Goal: Task Accomplishment & Management: Complete application form

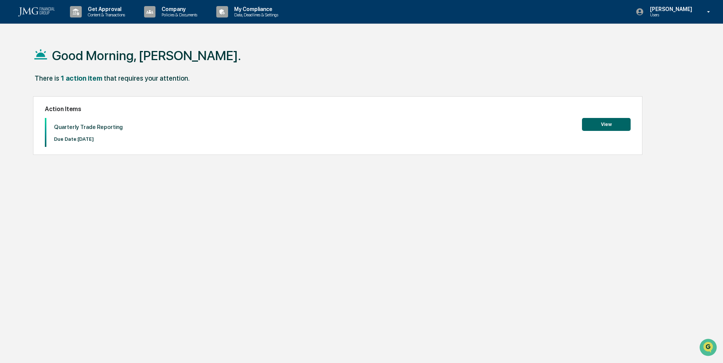
click at [605, 121] on button "View" at bounding box center [606, 124] width 49 height 13
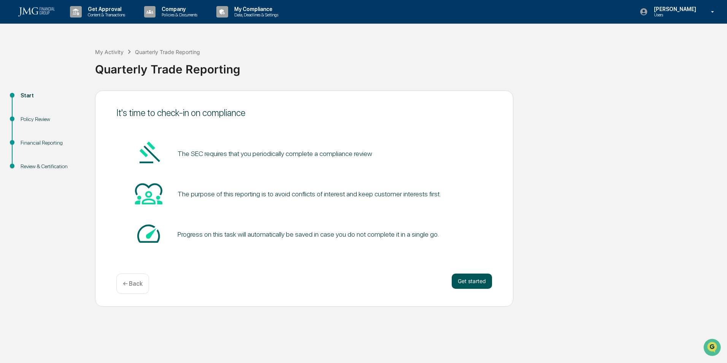
click at [468, 279] on button "Get started" at bounding box center [472, 280] width 40 height 15
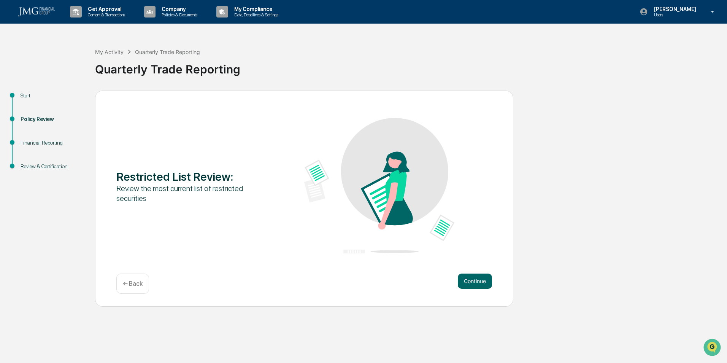
click at [468, 279] on button "Continue" at bounding box center [475, 280] width 34 height 15
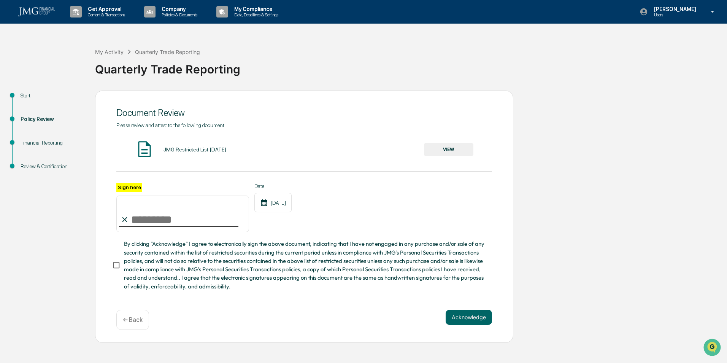
click at [140, 221] on input "Sign here" at bounding box center [182, 213] width 133 height 37
type input "**********"
click at [461, 319] on button "Acknowledge" at bounding box center [469, 317] width 46 height 15
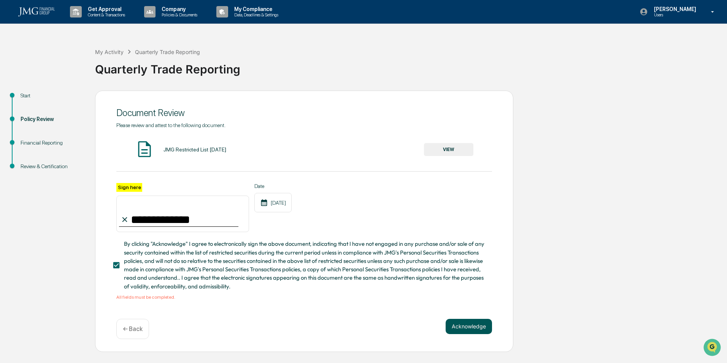
click at [465, 325] on button "Acknowledge" at bounding box center [469, 326] width 46 height 15
click at [429, 149] on button "VIEW" at bounding box center [448, 149] width 49 height 13
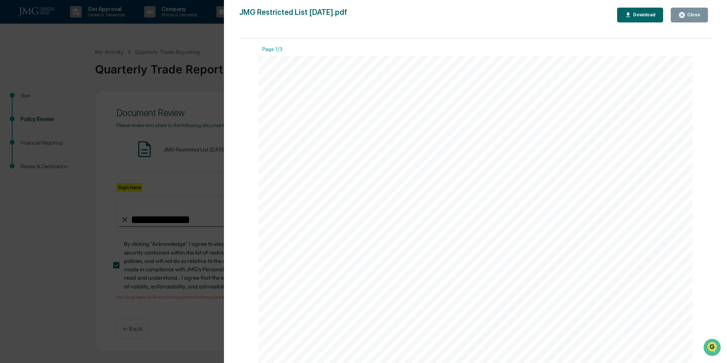
click at [577, 327] on span "[DATE]" at bounding box center [580, 326] width 27 height 8
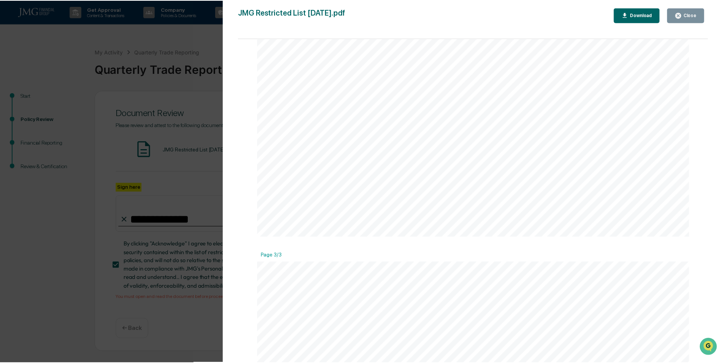
scroll to position [1259, 0]
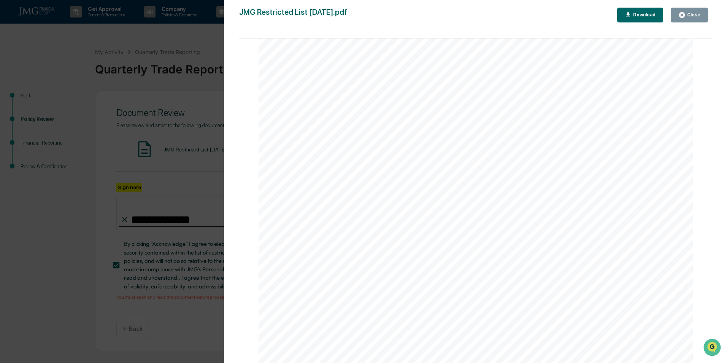
click at [610, 225] on div "ADSK Autodesk, Inc. [DATE] BDSI BioDelivery Sciences International, Inc. [DATE]…" at bounding box center [476, 252] width 435 height 562
click at [677, 15] on button "Close" at bounding box center [689, 15] width 37 height 15
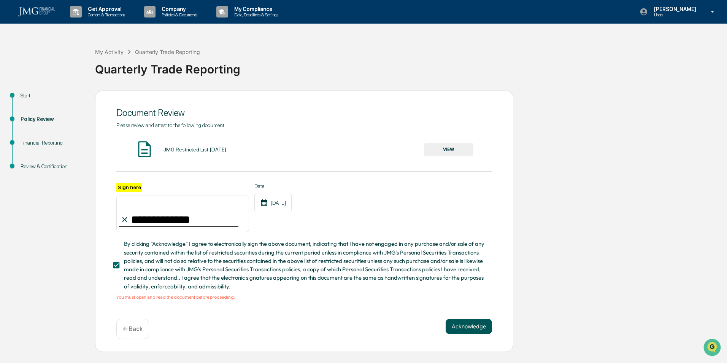
click at [457, 328] on button "Acknowledge" at bounding box center [469, 326] width 46 height 15
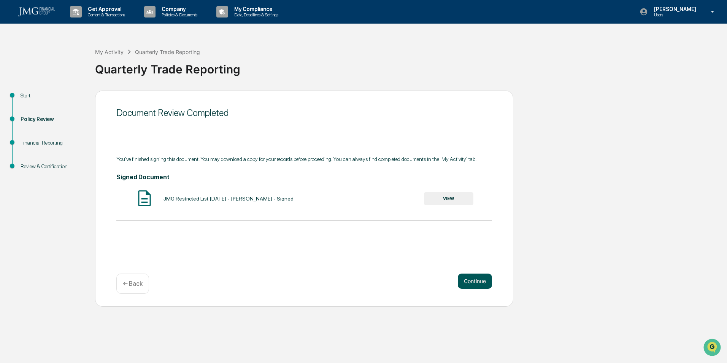
click at [469, 279] on button "Continue" at bounding box center [475, 280] width 34 height 15
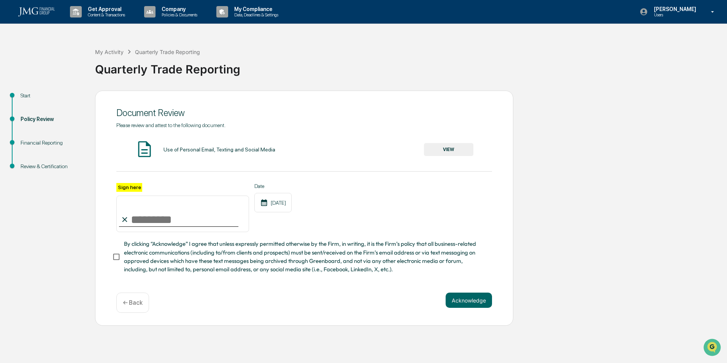
click at [433, 145] on button "VIEW" at bounding box center [448, 149] width 49 height 13
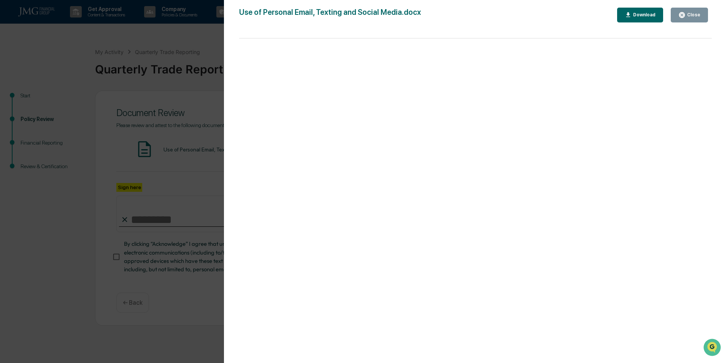
click at [695, 18] on div "Close" at bounding box center [689, 14] width 22 height 7
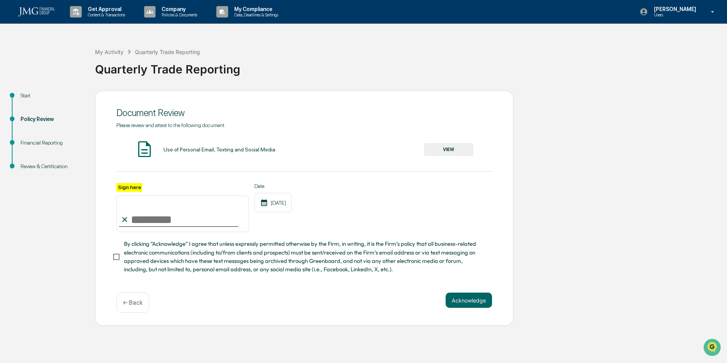
click at [144, 227] on div at bounding box center [178, 226] width 119 height 1
click at [146, 214] on input "Sign here" at bounding box center [182, 213] width 133 height 37
type input "**********"
click at [457, 300] on button "Acknowledge" at bounding box center [469, 299] width 46 height 15
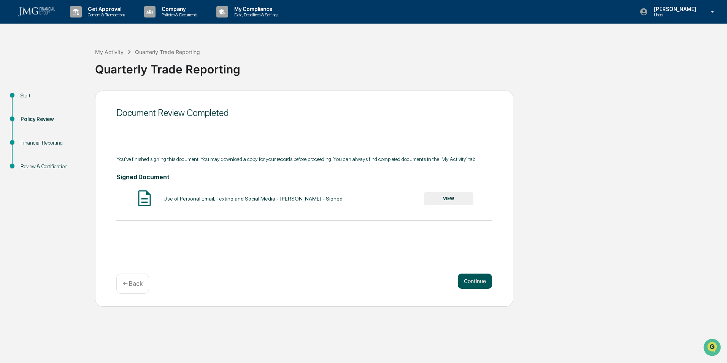
click at [469, 277] on button "Continue" at bounding box center [475, 280] width 34 height 15
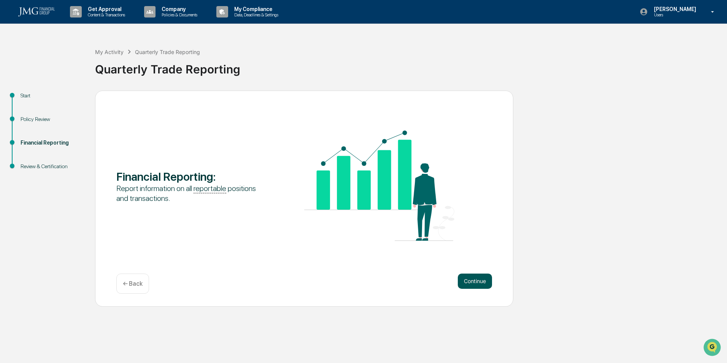
click at [465, 281] on button "Continue" at bounding box center [475, 280] width 34 height 15
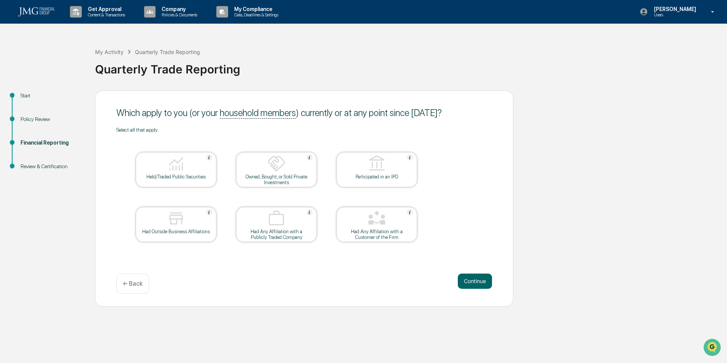
click at [196, 170] on div at bounding box center [176, 163] width 76 height 19
click at [479, 279] on button "Continue" at bounding box center [475, 280] width 34 height 15
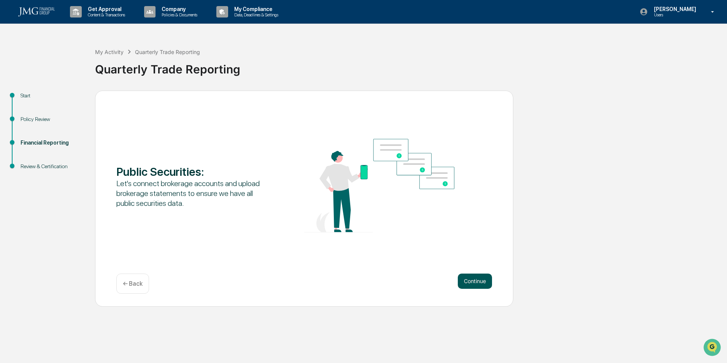
click at [481, 276] on button "Continue" at bounding box center [475, 280] width 34 height 15
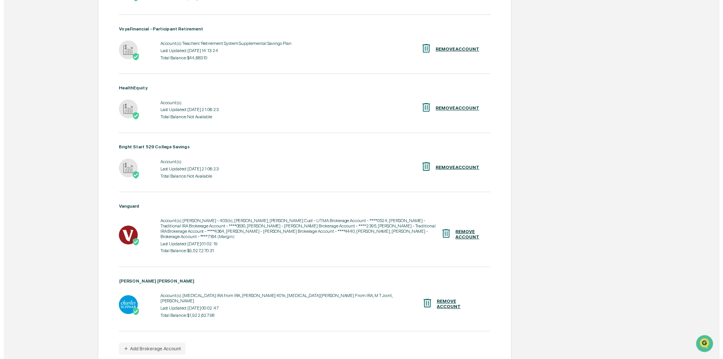
scroll to position [299, 0]
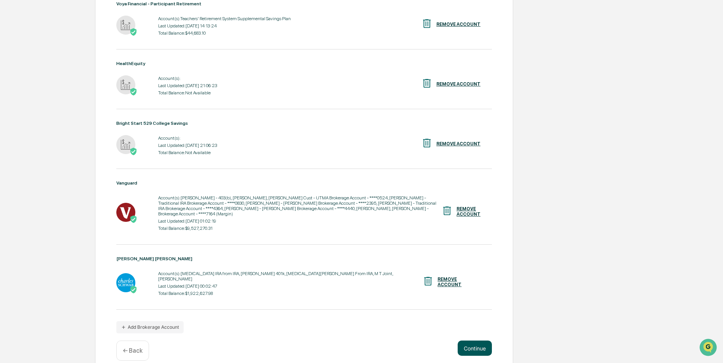
click at [473, 340] on button "Continue" at bounding box center [475, 347] width 34 height 15
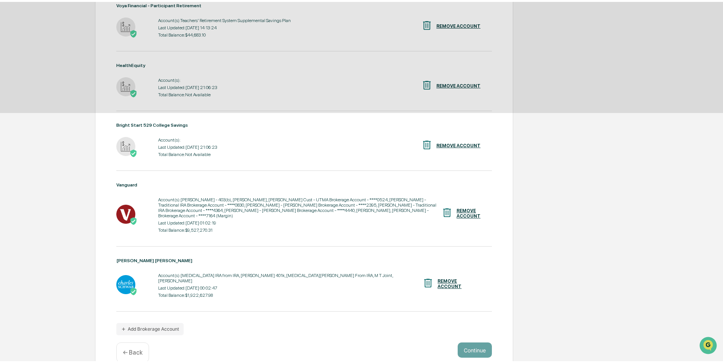
scroll to position [0, 0]
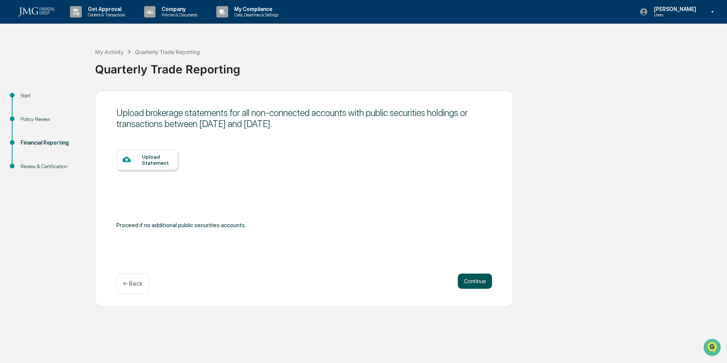
click at [467, 281] on button "Continue" at bounding box center [475, 280] width 34 height 15
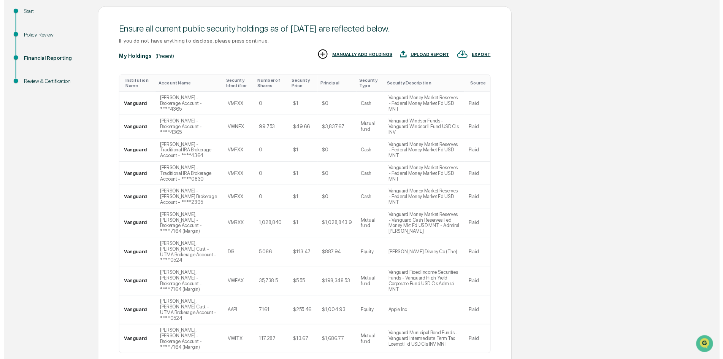
scroll to position [116, 0]
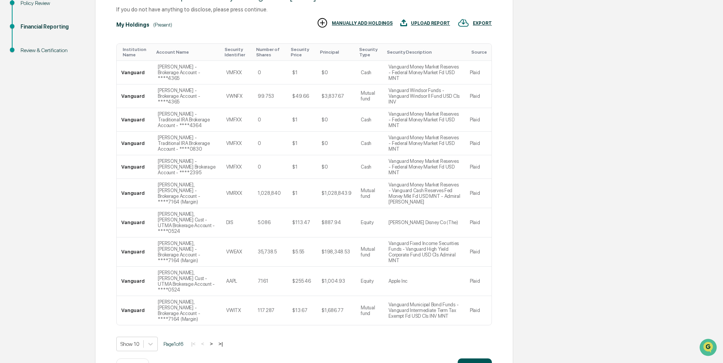
click at [473, 358] on button "Continue" at bounding box center [475, 365] width 34 height 15
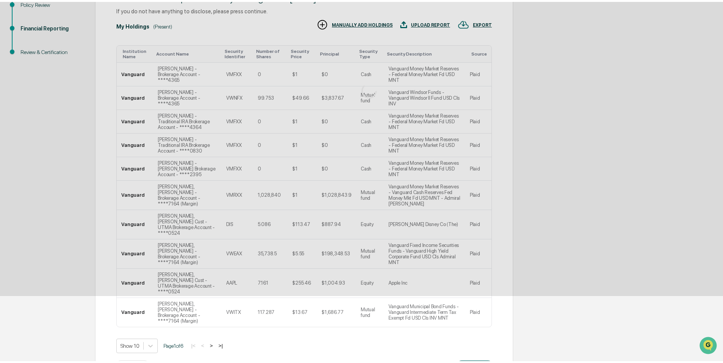
scroll to position [0, 0]
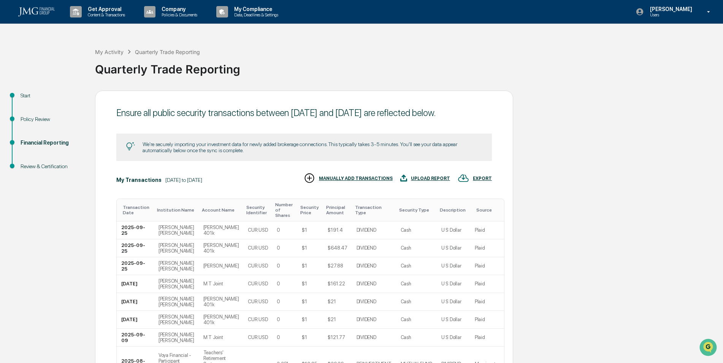
click at [502, 341] on div "Ensure all public security transactions between [DATE] and [DATE] are reflected…" at bounding box center [304, 295] width 418 height 410
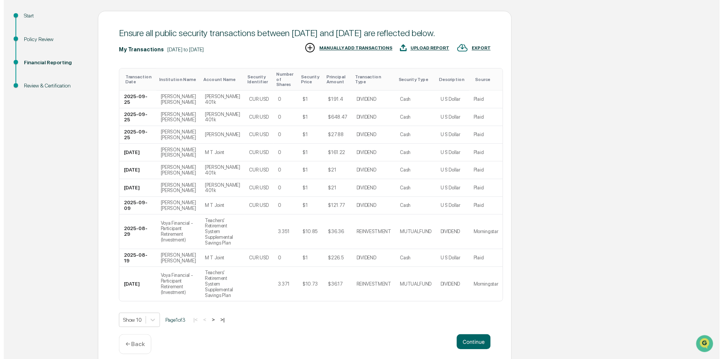
scroll to position [93, 0]
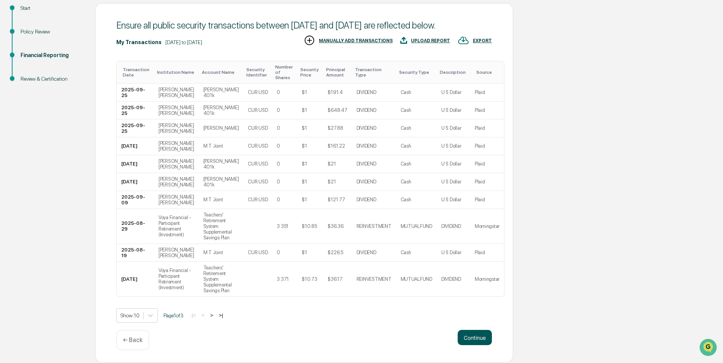
click at [473, 336] on button "Continue" at bounding box center [475, 337] width 34 height 15
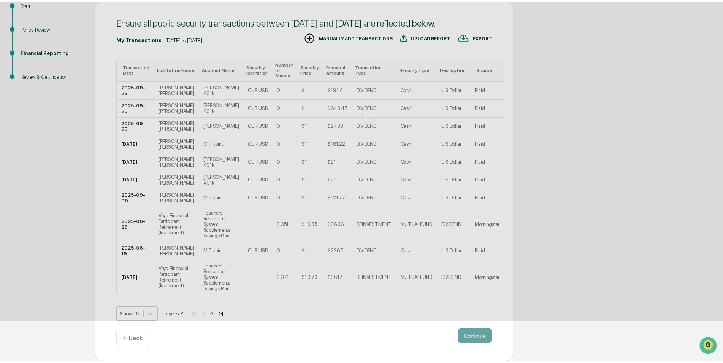
scroll to position [0, 0]
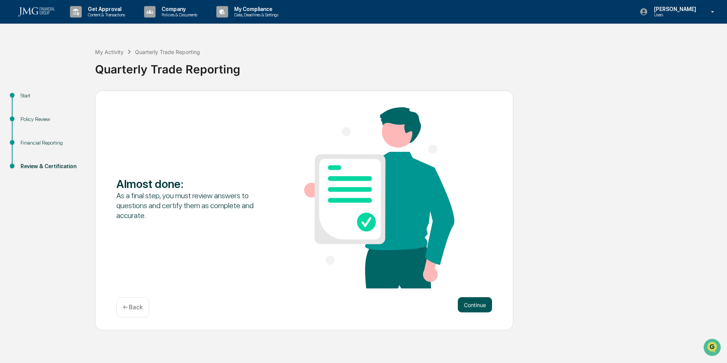
click at [464, 304] on button "Continue" at bounding box center [475, 304] width 34 height 15
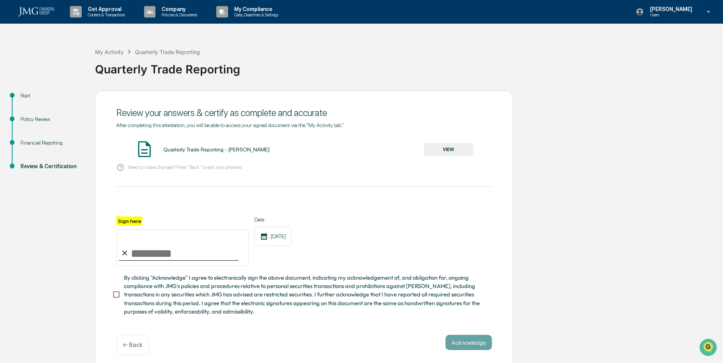
click at [156, 252] on input "Sign here" at bounding box center [182, 247] width 133 height 37
type input "**********"
click at [443, 143] on div "Quarterly Trade Reporting - [PERSON_NAME] VIEW" at bounding box center [304, 150] width 376 height 20
click at [443, 150] on button "VIEW" at bounding box center [448, 149] width 49 height 13
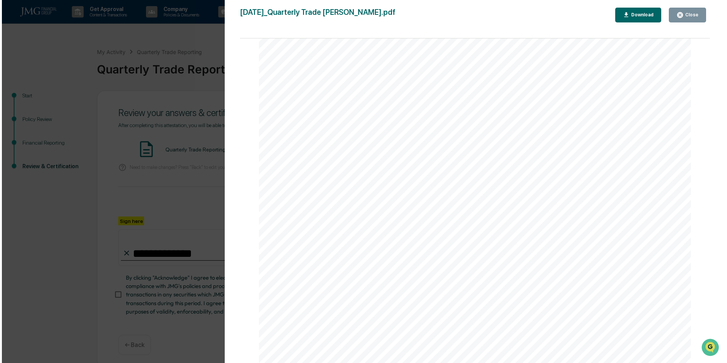
scroll to position [13, 0]
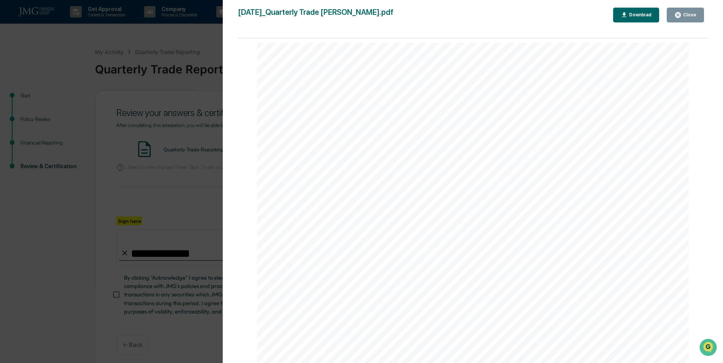
click at [686, 13] on div "Close" at bounding box center [689, 14] width 15 height 5
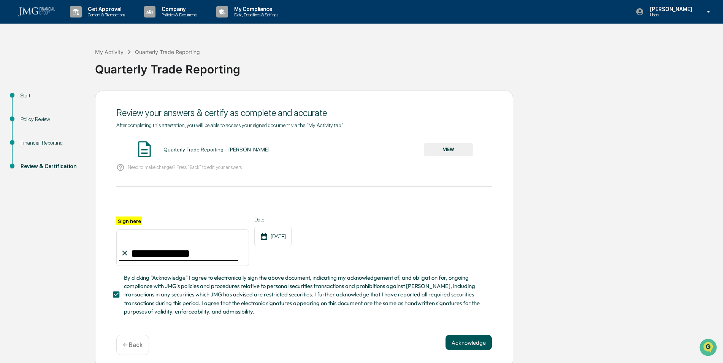
click at [463, 341] on button "Acknowledge" at bounding box center [469, 342] width 46 height 15
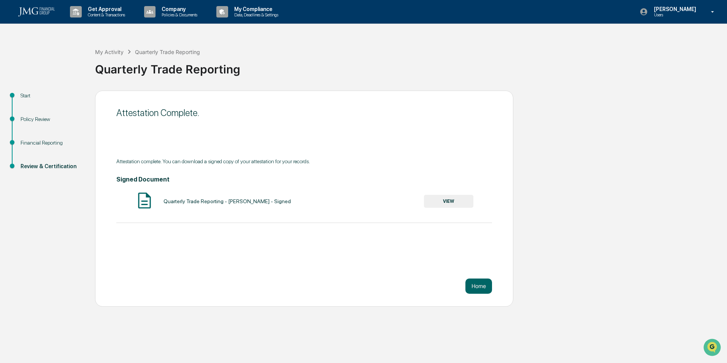
click at [456, 203] on button "VIEW" at bounding box center [448, 201] width 49 height 13
